Goal: Find specific page/section: Find specific page/section

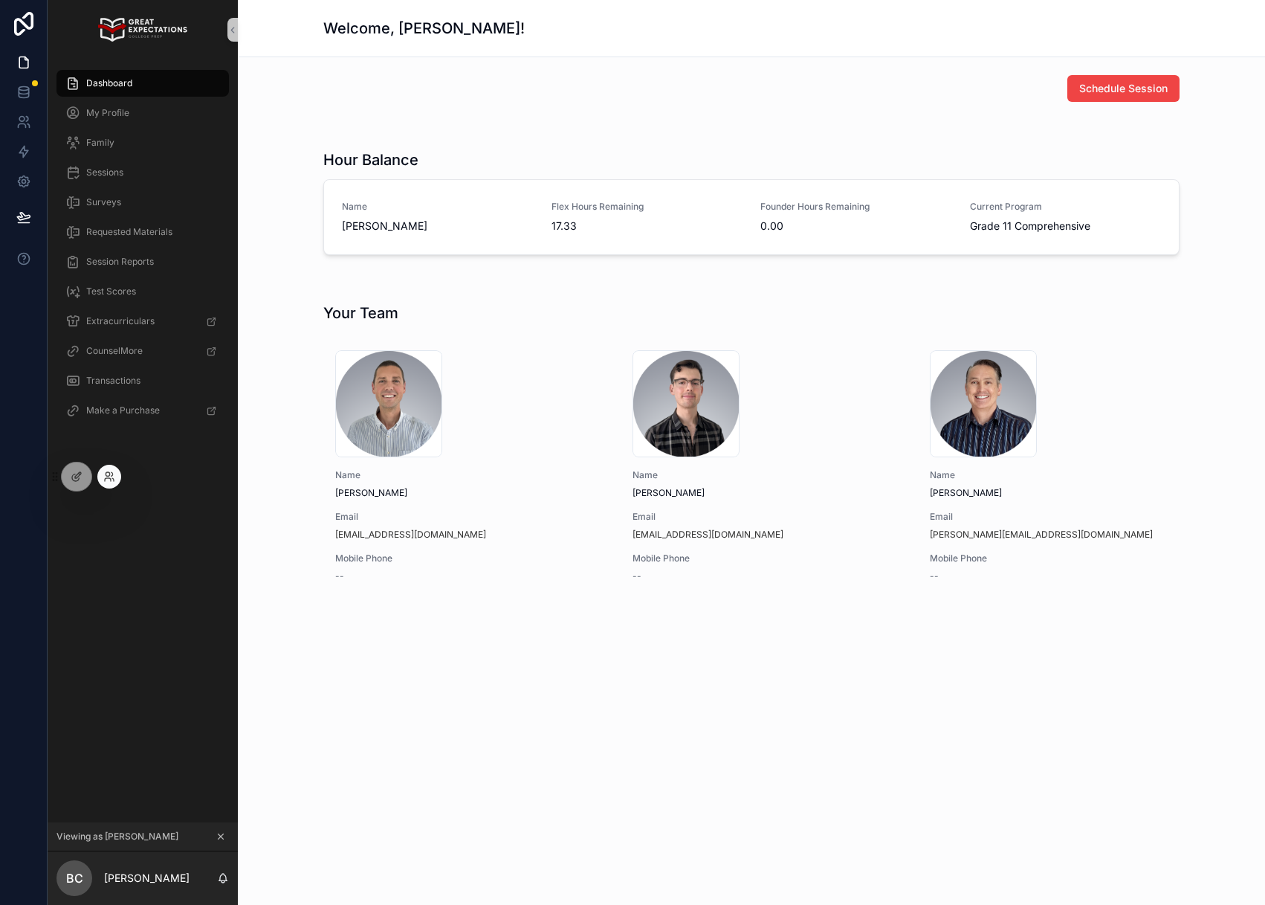
click at [119, 479] on div at bounding box center [109, 477] width 24 height 24
click at [115, 480] on div at bounding box center [109, 477] width 24 height 24
click at [106, 471] on icon at bounding box center [109, 476] width 12 height 12
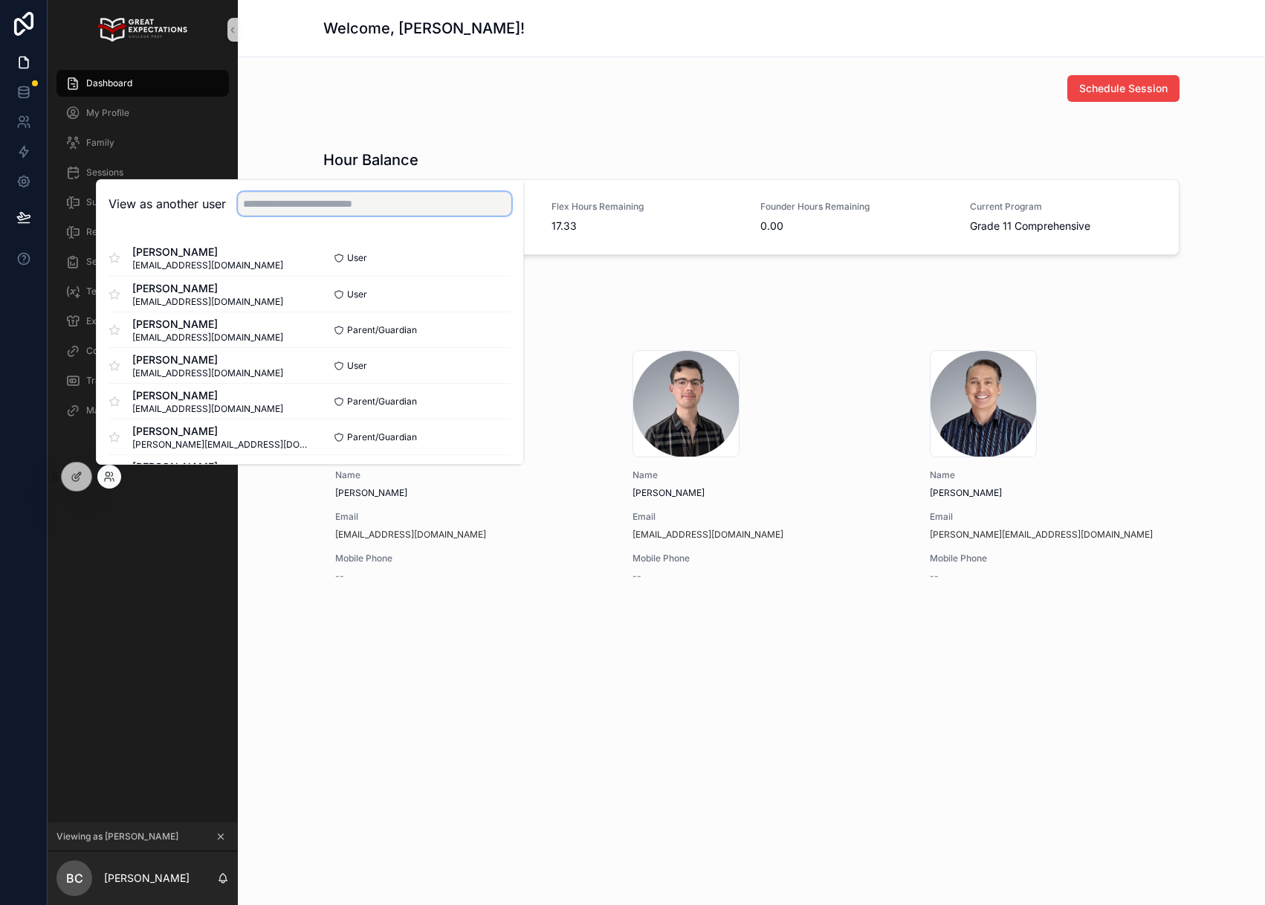
click at [332, 203] on input "text" at bounding box center [375, 204] width 274 height 24
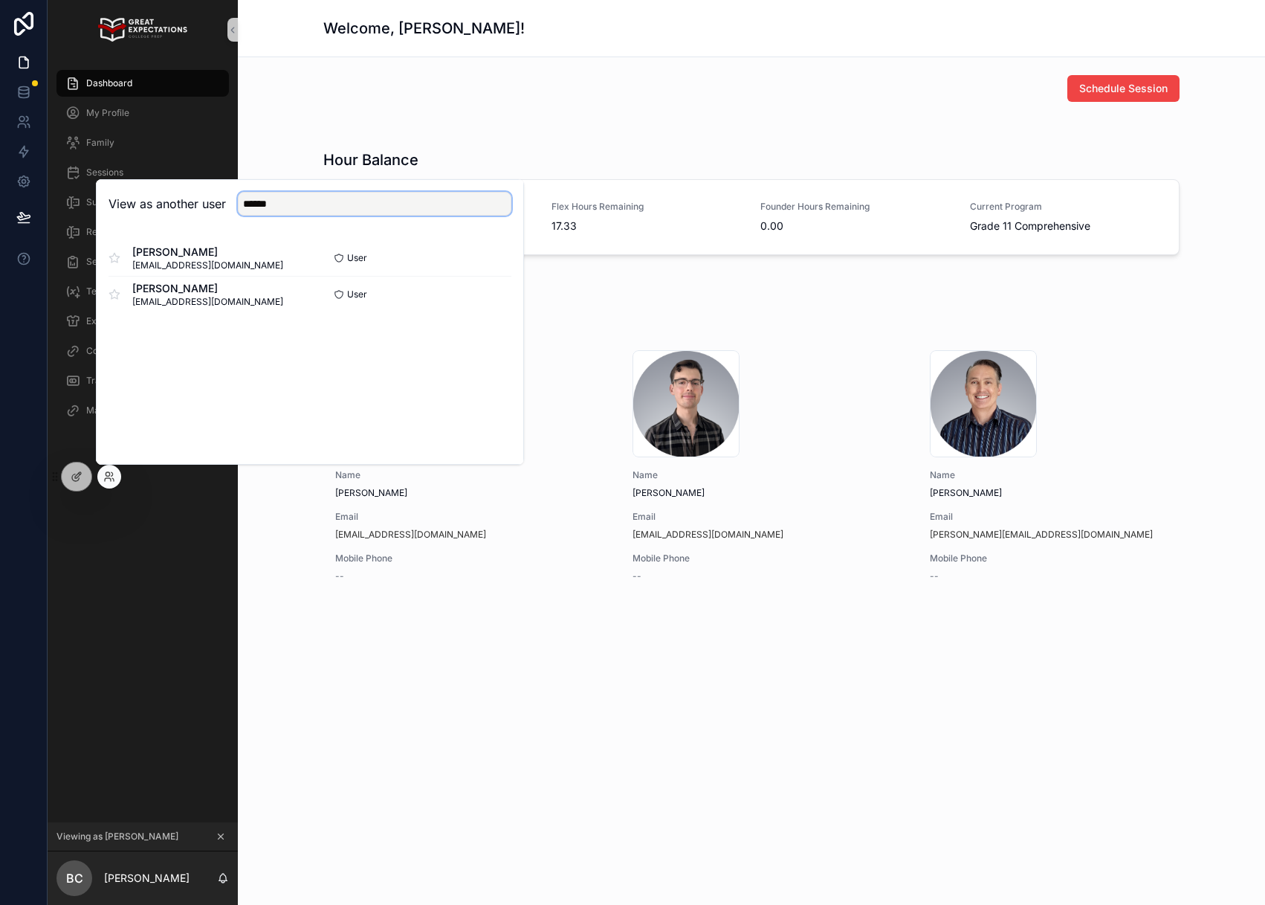
drag, startPoint x: 359, startPoint y: 208, endPoint x: 113, endPoint y: 194, distance: 246.4
click at [113, 194] on div "View as another user ******" at bounding box center [310, 204] width 403 height 24
type input "*******"
drag, startPoint x: 472, startPoint y: 295, endPoint x: 494, endPoint y: 295, distance: 22.3
click at [472, 295] on div "Founder Select" at bounding box center [410, 294] width 201 height 22
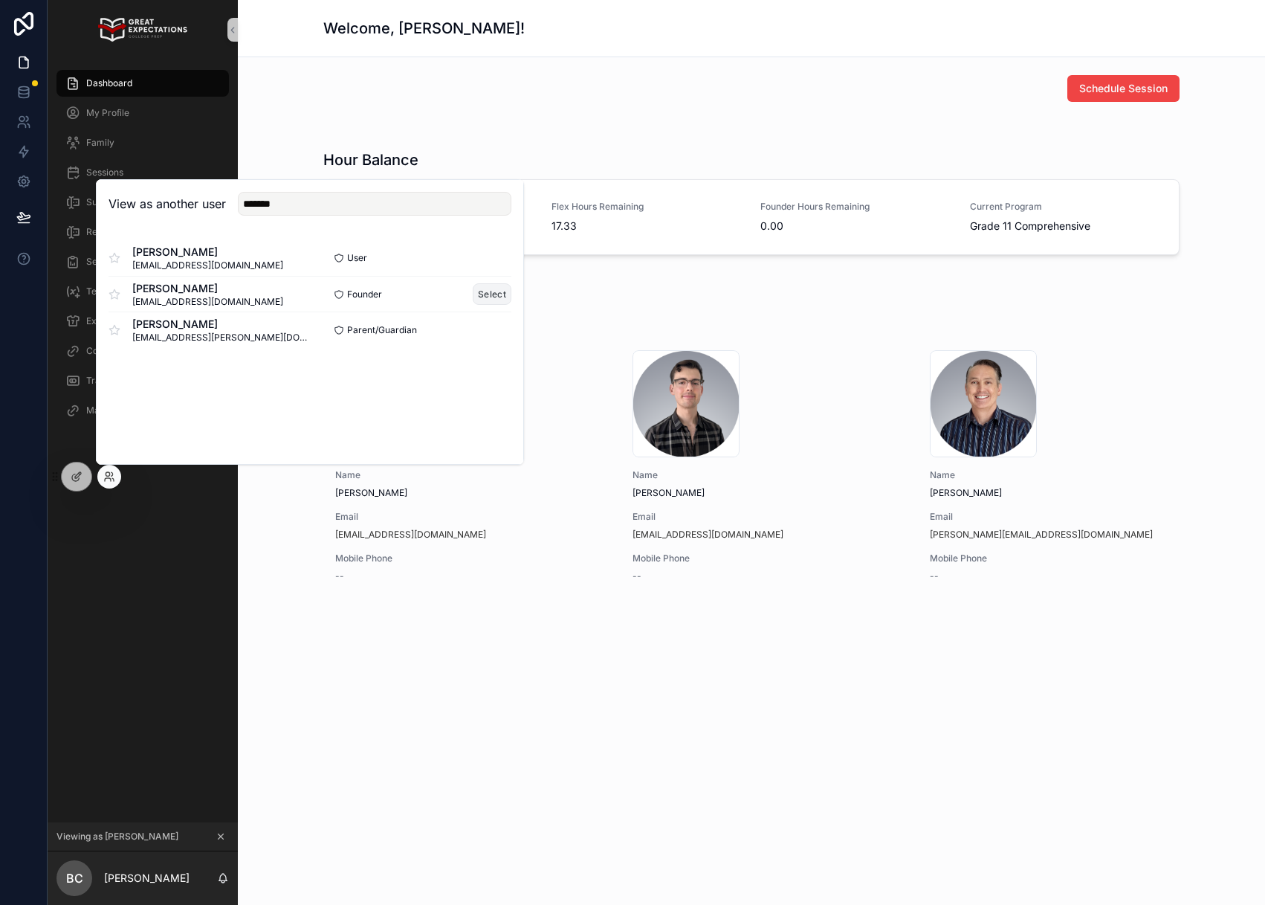
click at [495, 295] on button "Select" at bounding box center [492, 294] width 39 height 22
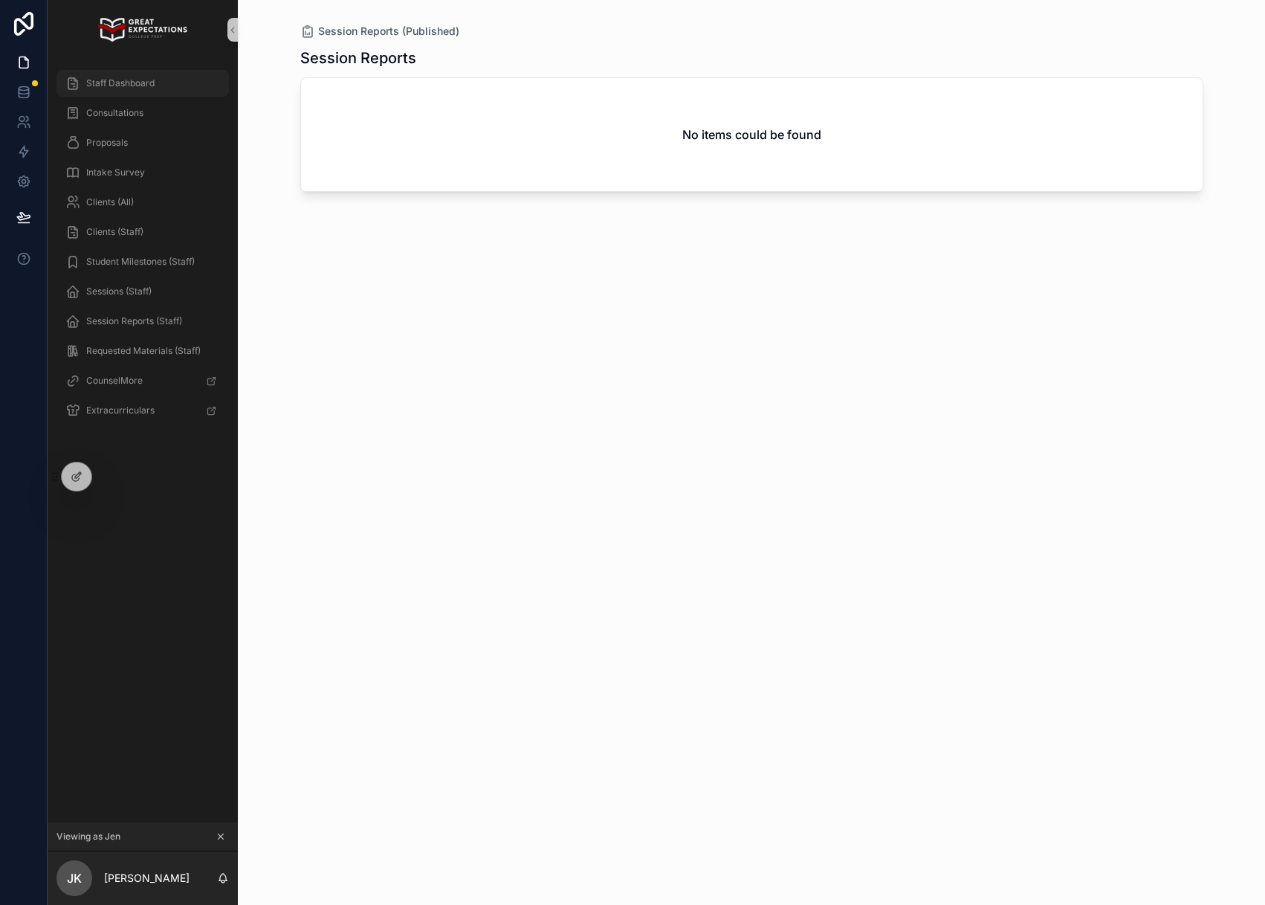
click at [119, 74] on div "Staff Dashboard" at bounding box center [142, 83] width 155 height 24
click at [118, 77] on span "Staff Dashboard" at bounding box center [120, 83] width 68 height 12
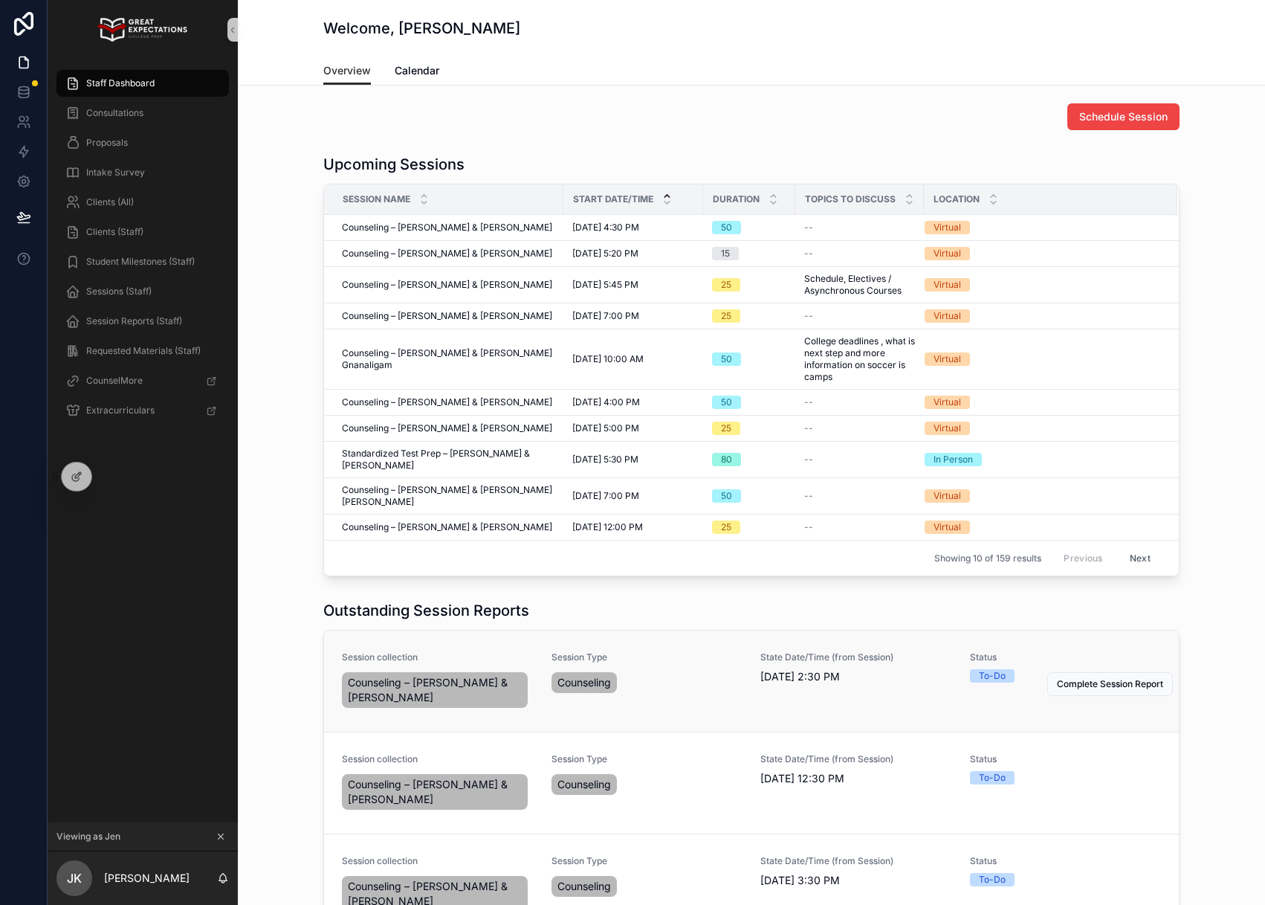
scroll to position [181, 0]
